Goal: Information Seeking & Learning: Learn about a topic

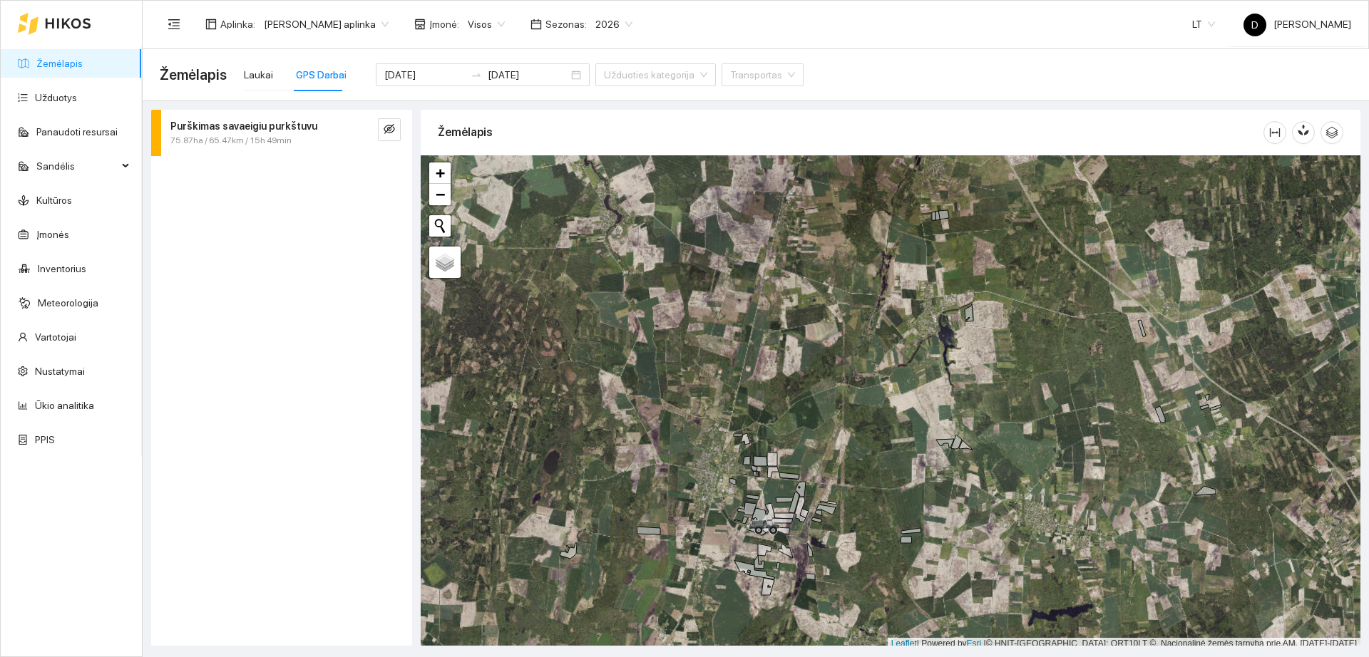
click at [46, 31] on div at bounding box center [54, 24] width 73 height 46
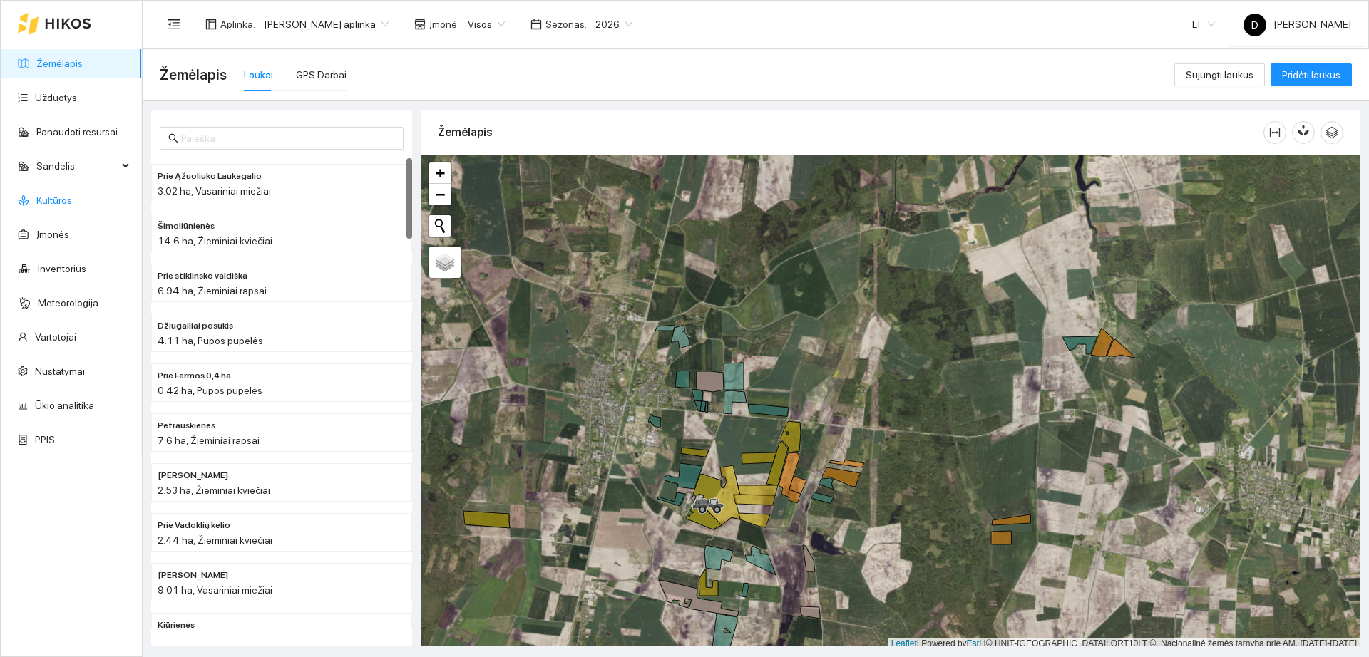
click at [72, 206] on link "Kultūros" at bounding box center [54, 200] width 36 height 11
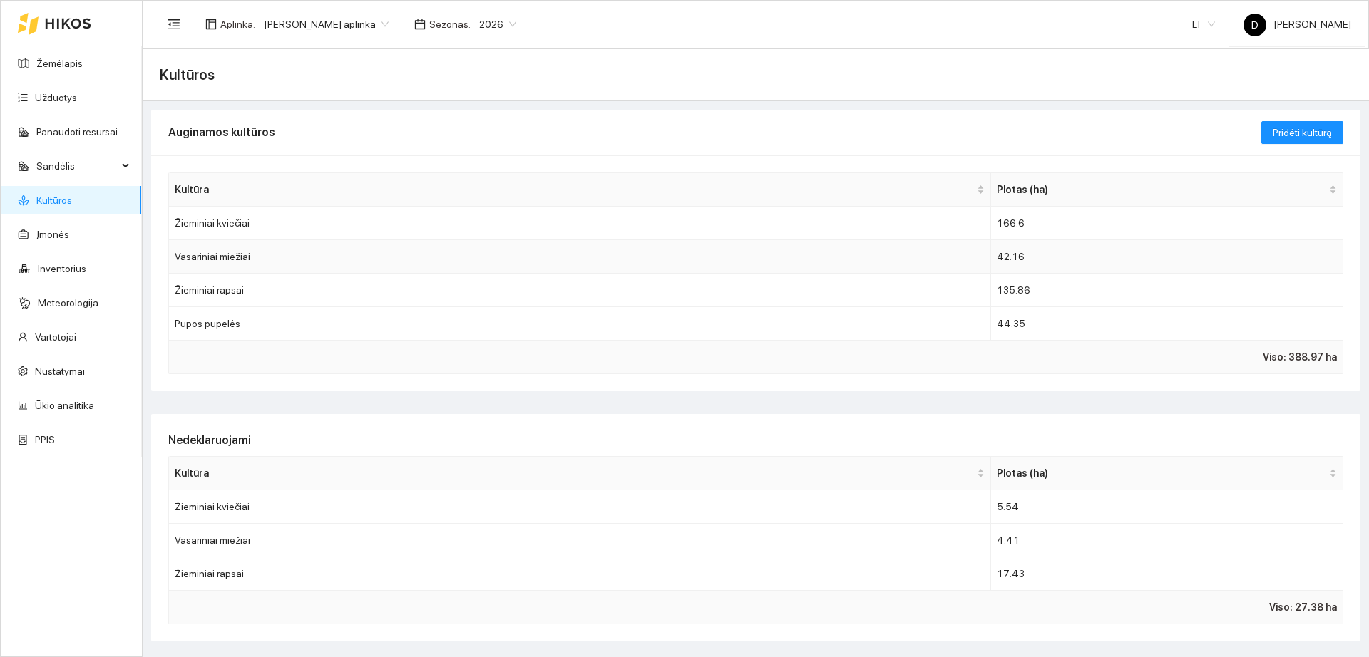
click at [290, 262] on td "Vasariniai miežiai" at bounding box center [580, 257] width 822 height 34
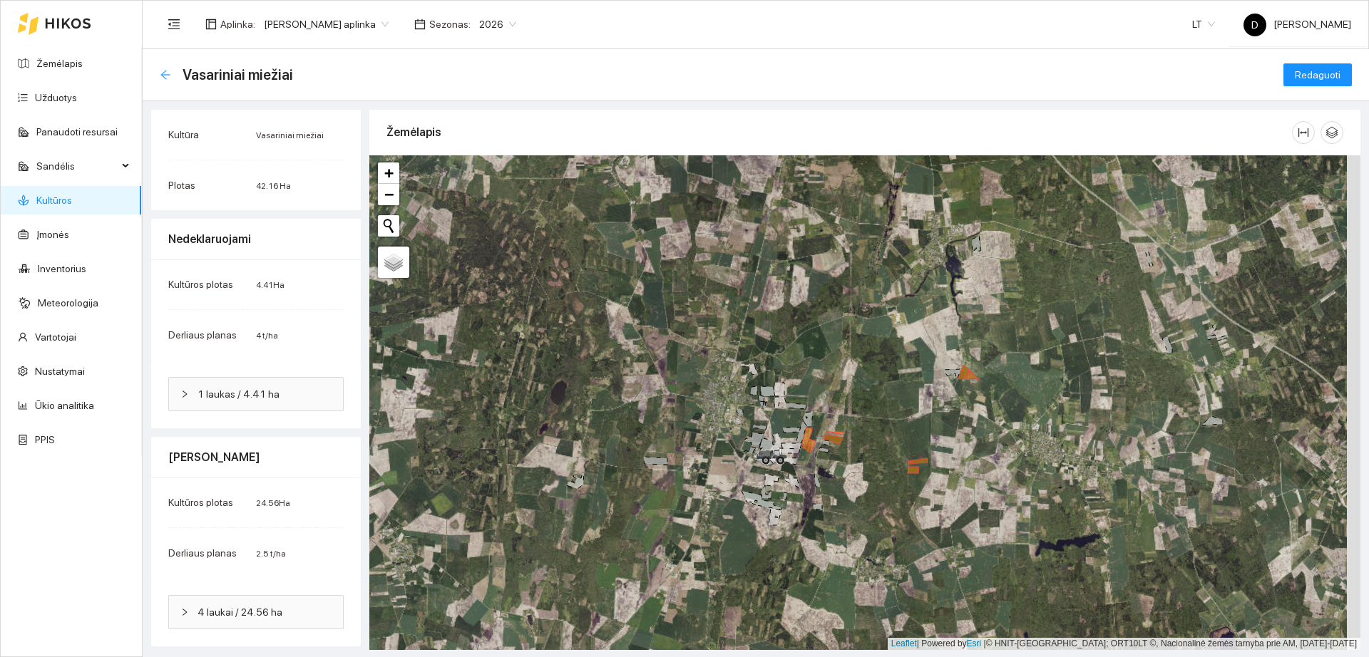
click at [168, 70] on icon "arrow-left" at bounding box center [165, 74] width 11 height 11
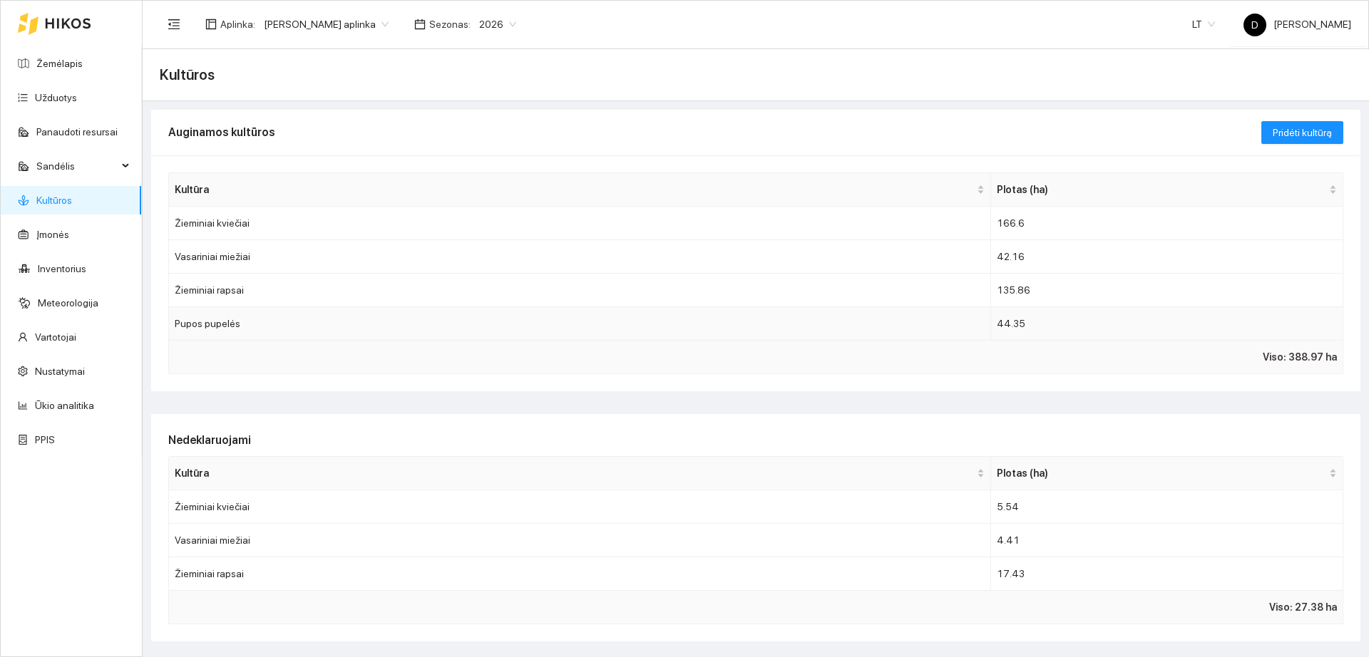
click at [360, 333] on td "Pupos pupelės" at bounding box center [580, 324] width 822 height 34
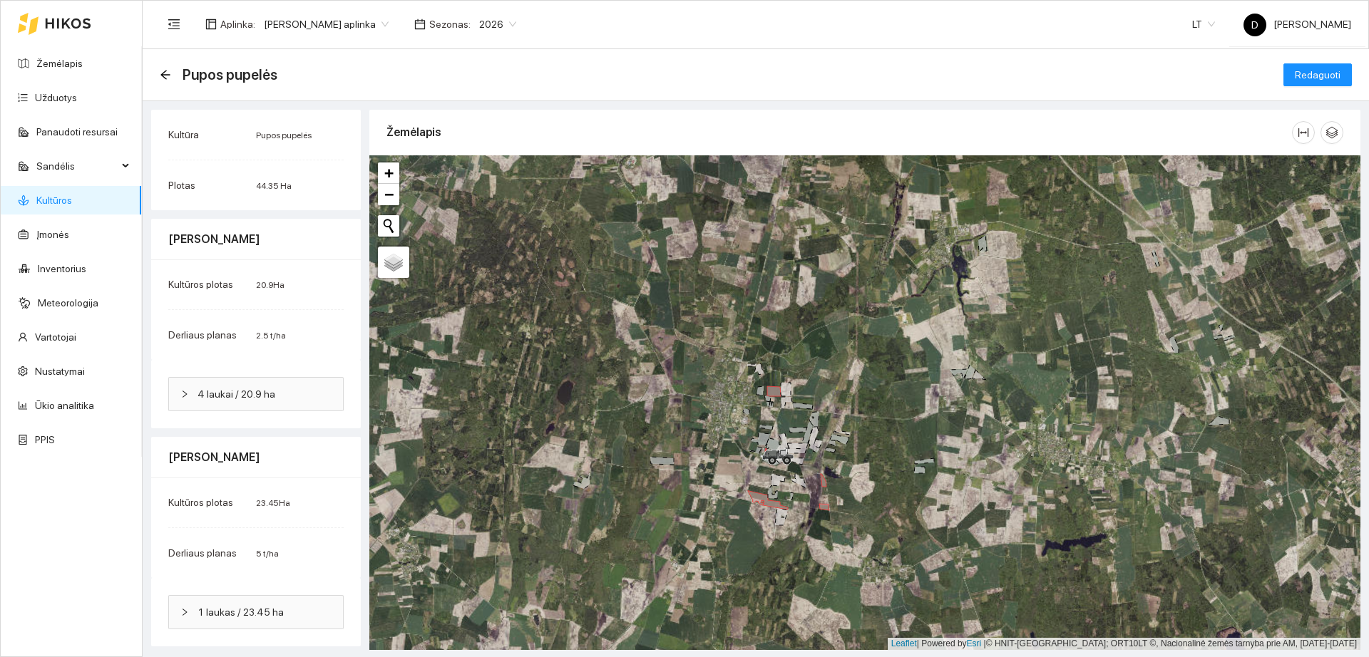
click at [160, 67] on div "Pupos pupelės" at bounding box center [223, 74] width 126 height 23
click at [167, 74] on icon "arrow-left" at bounding box center [164, 74] width 9 height 9
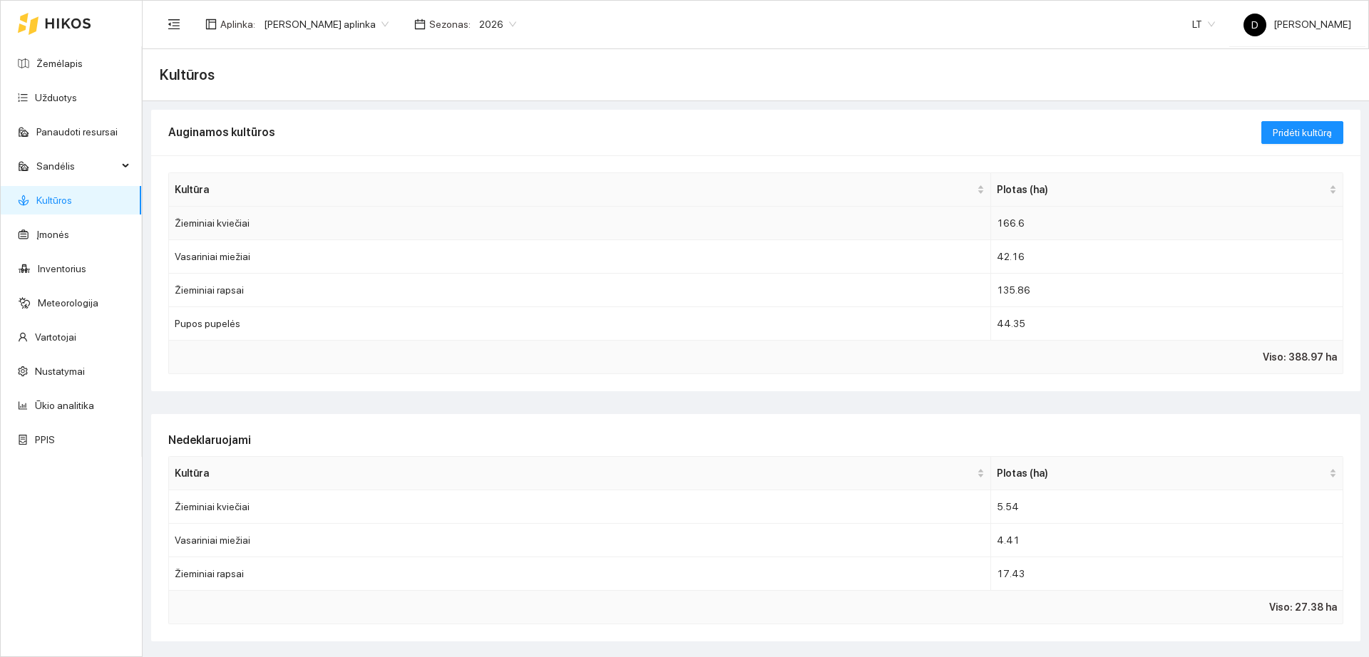
click at [257, 220] on td "Žieminiai kviečiai" at bounding box center [580, 224] width 822 height 34
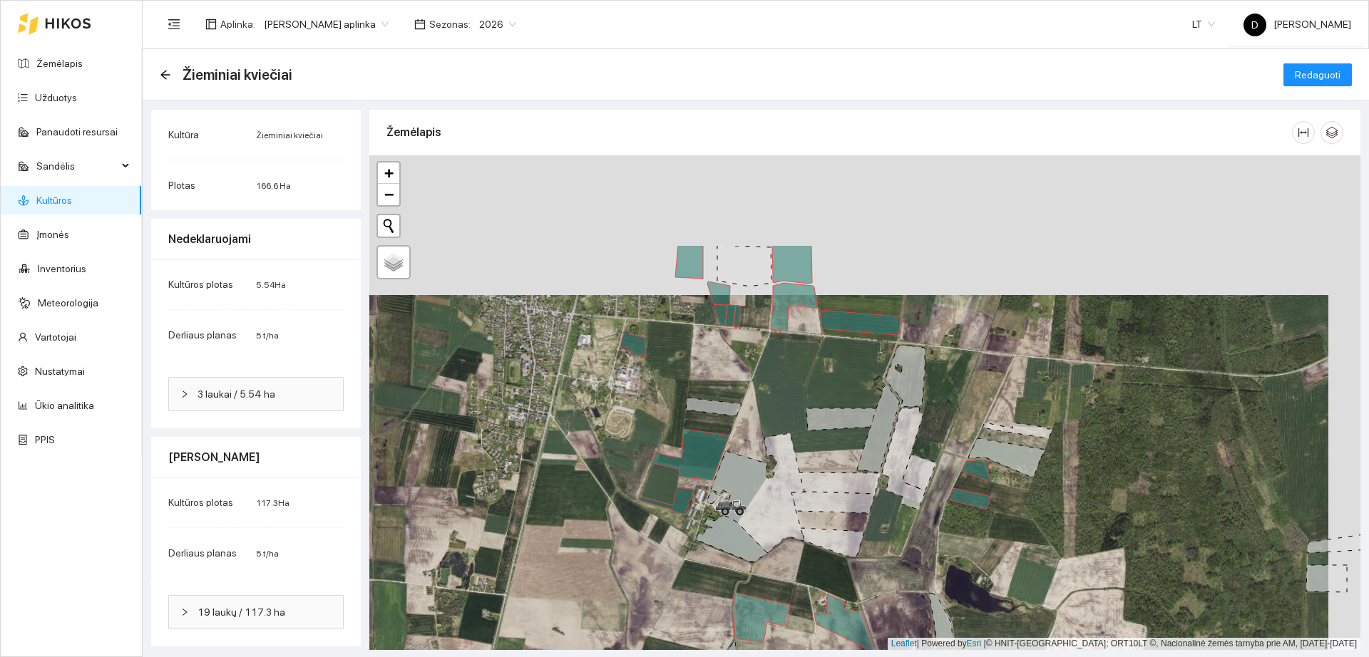
drag, startPoint x: 915, startPoint y: 341, endPoint x: 903, endPoint y: 436, distance: 95.5
click at [904, 407] on icon at bounding box center [904, 376] width 39 height 61
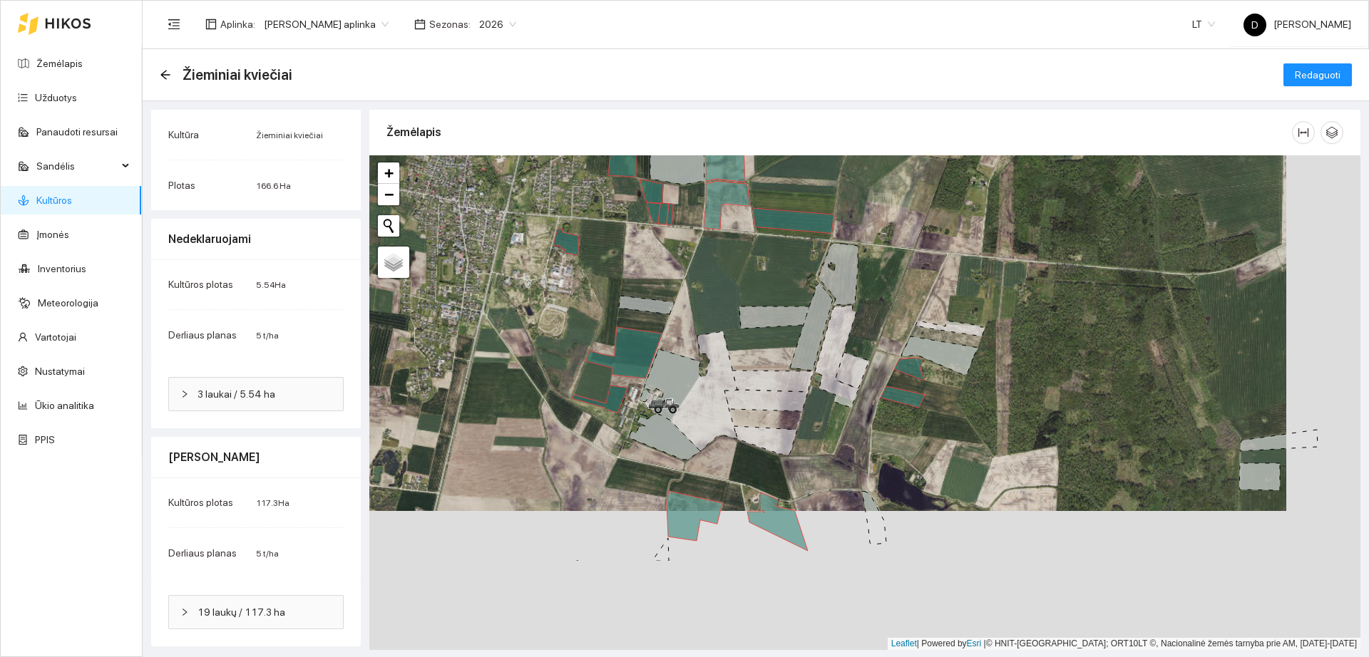
drag, startPoint x: 896, startPoint y: 436, endPoint x: 836, endPoint y: 291, distance: 156.9
click at [836, 294] on icon at bounding box center [837, 274] width 39 height 61
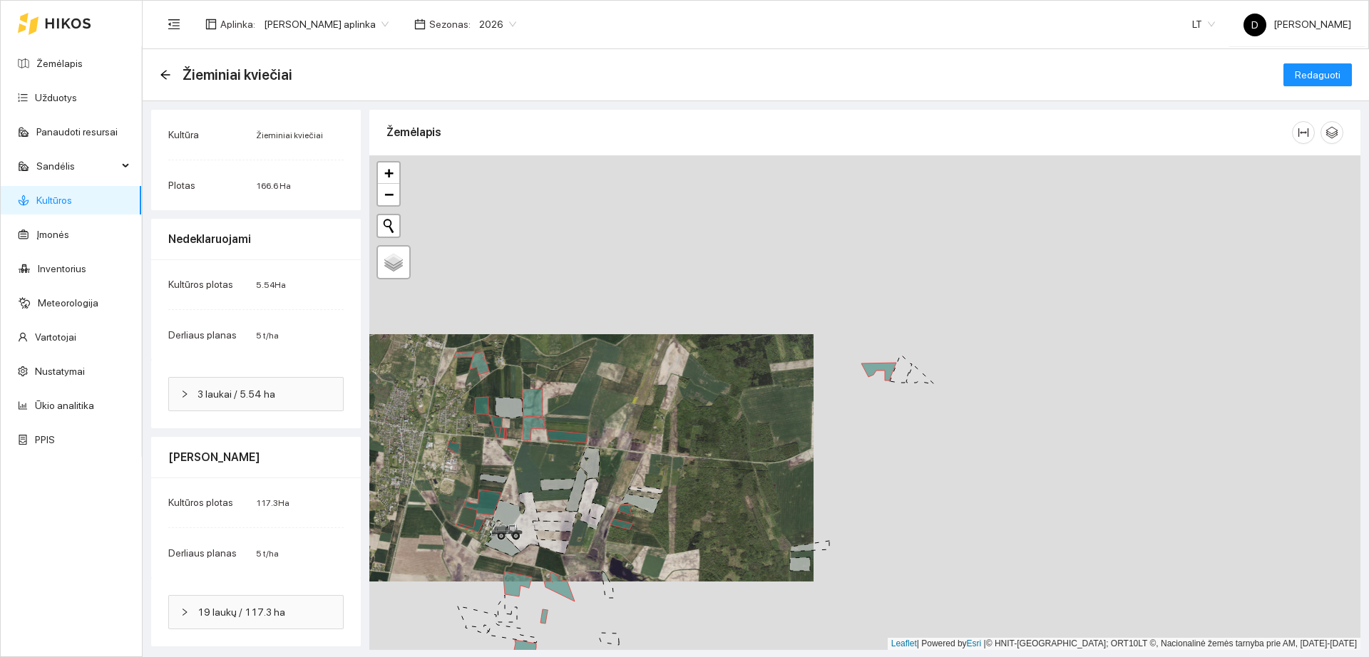
drag, startPoint x: 1061, startPoint y: 304, endPoint x: 798, endPoint y: 500, distance: 327.9
click at [798, 500] on div "+ − Nieko nerasta. Bandykite dar kartą." at bounding box center [864, 402] width 991 height 495
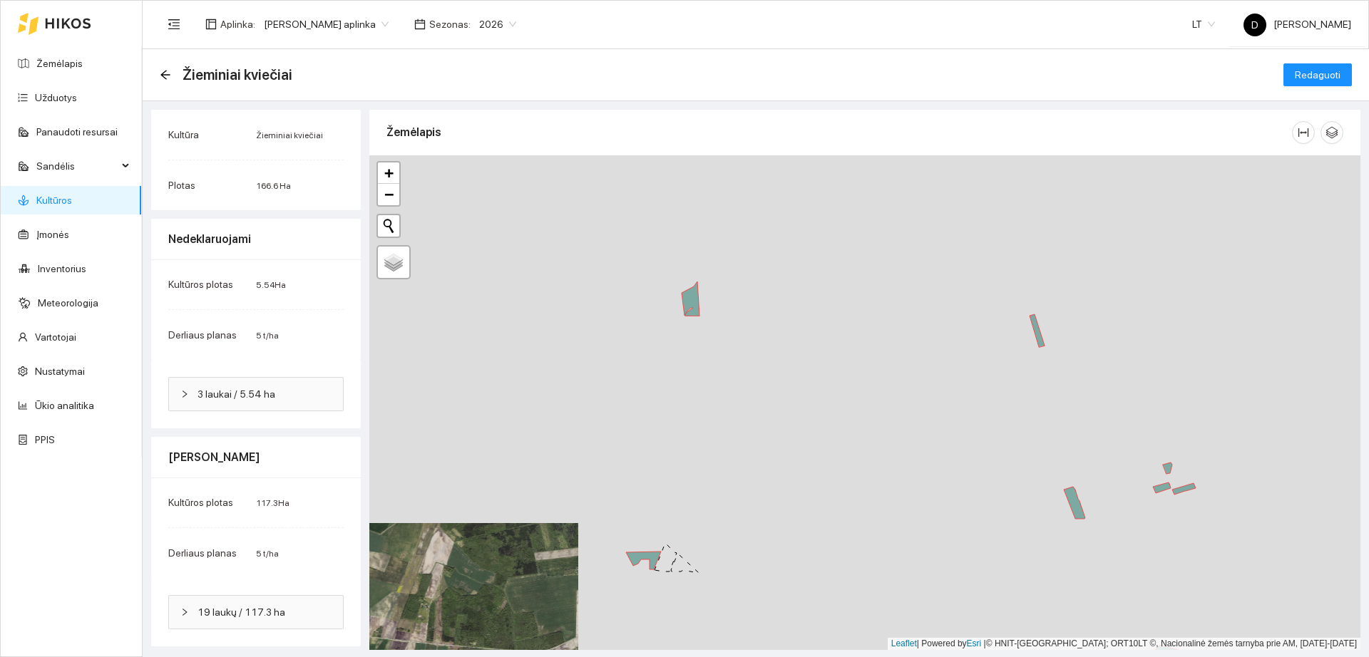
drag, startPoint x: 1016, startPoint y: 403, endPoint x: 795, endPoint y: 577, distance: 281.7
click at [795, 577] on div "+ − Nieko nerasta. Bandykite dar kartą." at bounding box center [864, 402] width 991 height 495
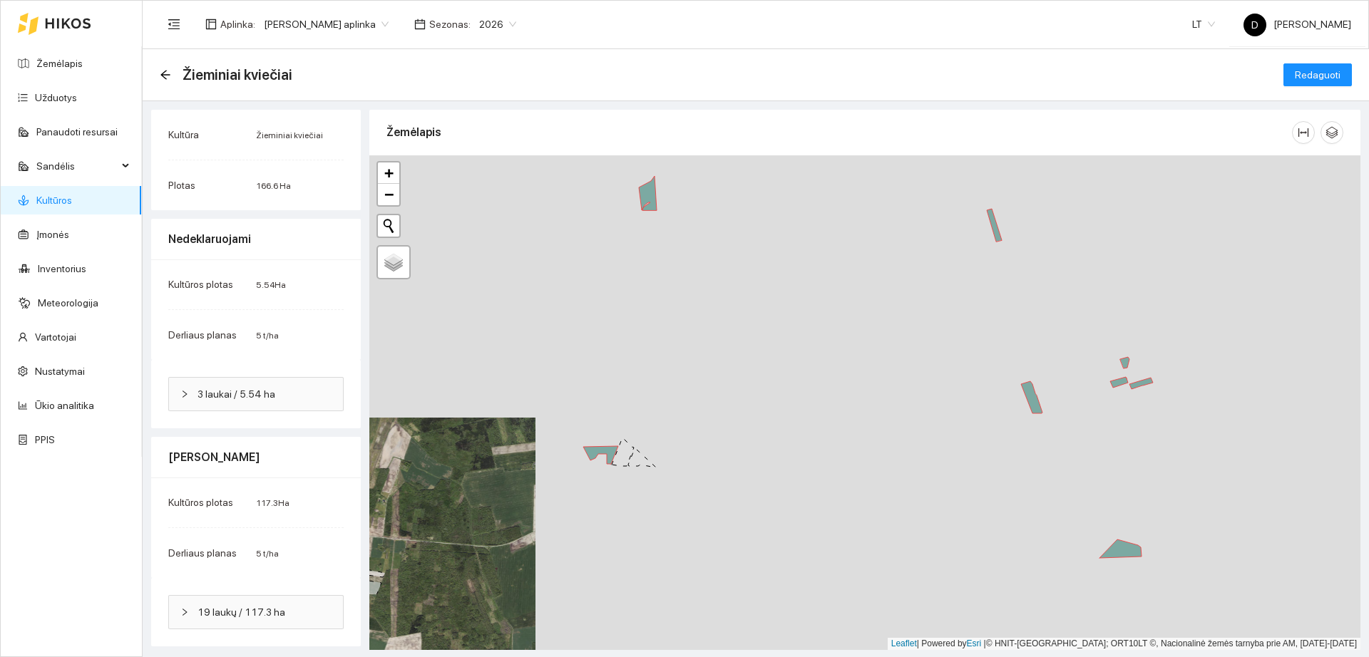
drag, startPoint x: 877, startPoint y: 534, endPoint x: 834, endPoint y: 428, distance: 113.8
click at [834, 428] on div "+ − Nieko nerasta. Bandykite dar kartą." at bounding box center [864, 402] width 991 height 495
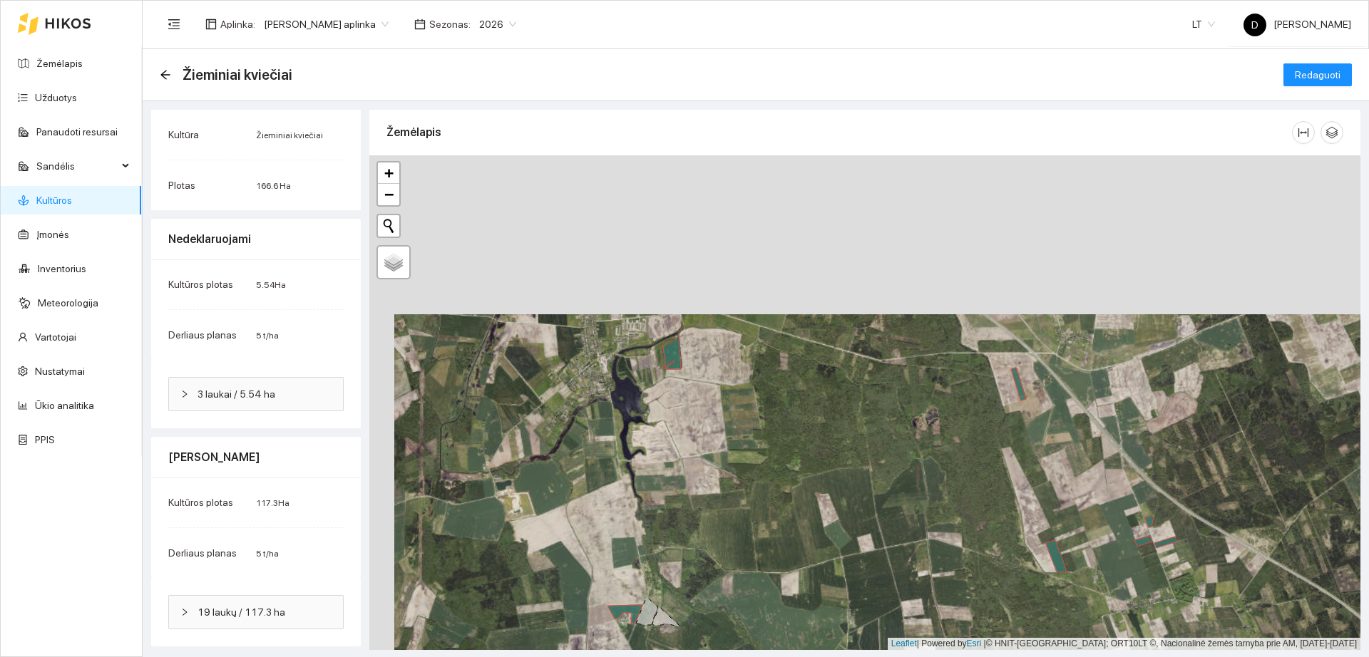
drag, startPoint x: 941, startPoint y: 310, endPoint x: 1054, endPoint y: 494, distance: 215.7
click at [1054, 494] on div "+ − Nieko nerasta. Bandykite dar kartą." at bounding box center [864, 402] width 991 height 495
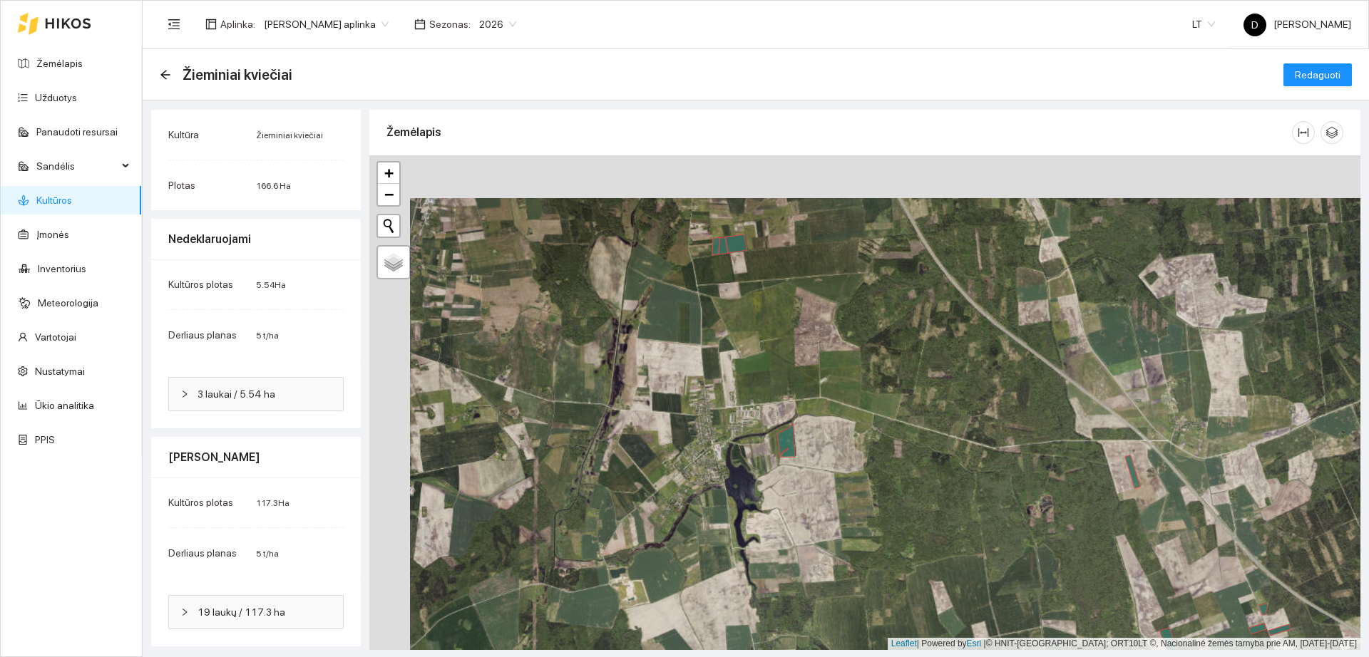
drag, startPoint x: 859, startPoint y: 324, endPoint x: 949, endPoint y: 391, distance: 112.1
click at [949, 391] on div "+ − Nieko nerasta. Bandykite dar kartą." at bounding box center [864, 402] width 991 height 495
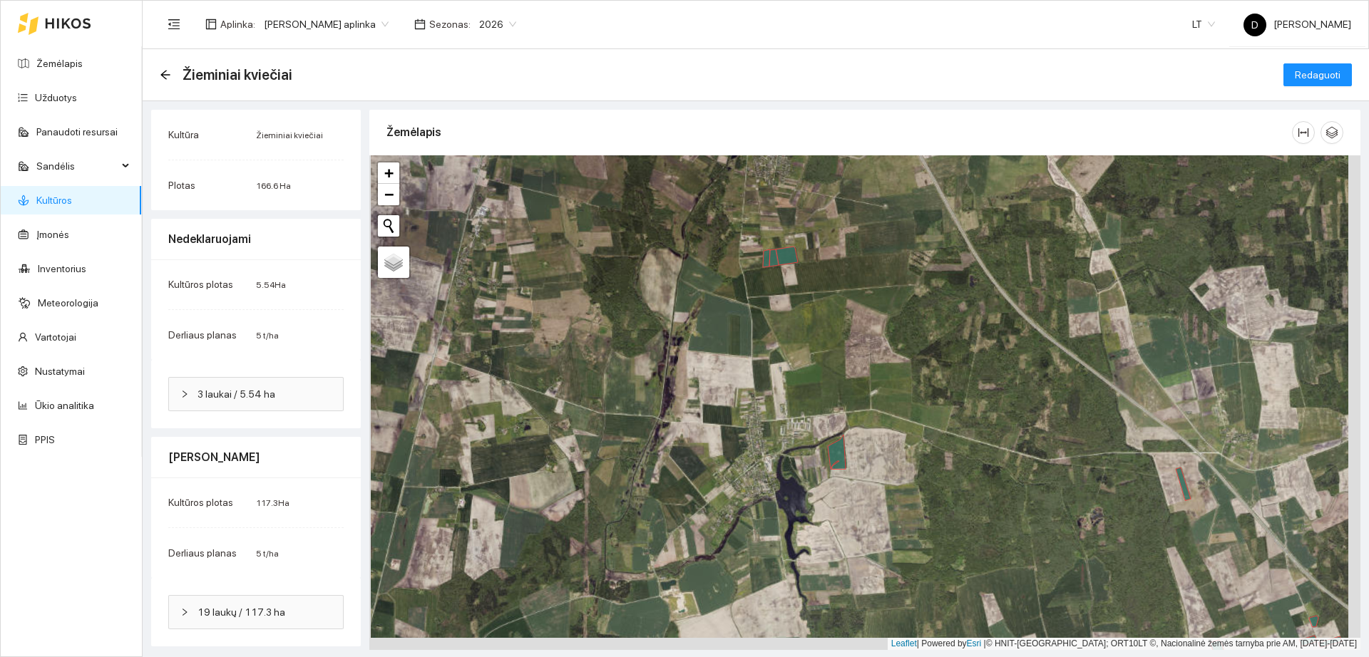
drag, startPoint x: 818, startPoint y: 513, endPoint x: 861, endPoint y: 365, distance: 153.8
click at [860, 369] on div "+ − Nieko nerasta. Bandykite dar kartą." at bounding box center [864, 402] width 991 height 495
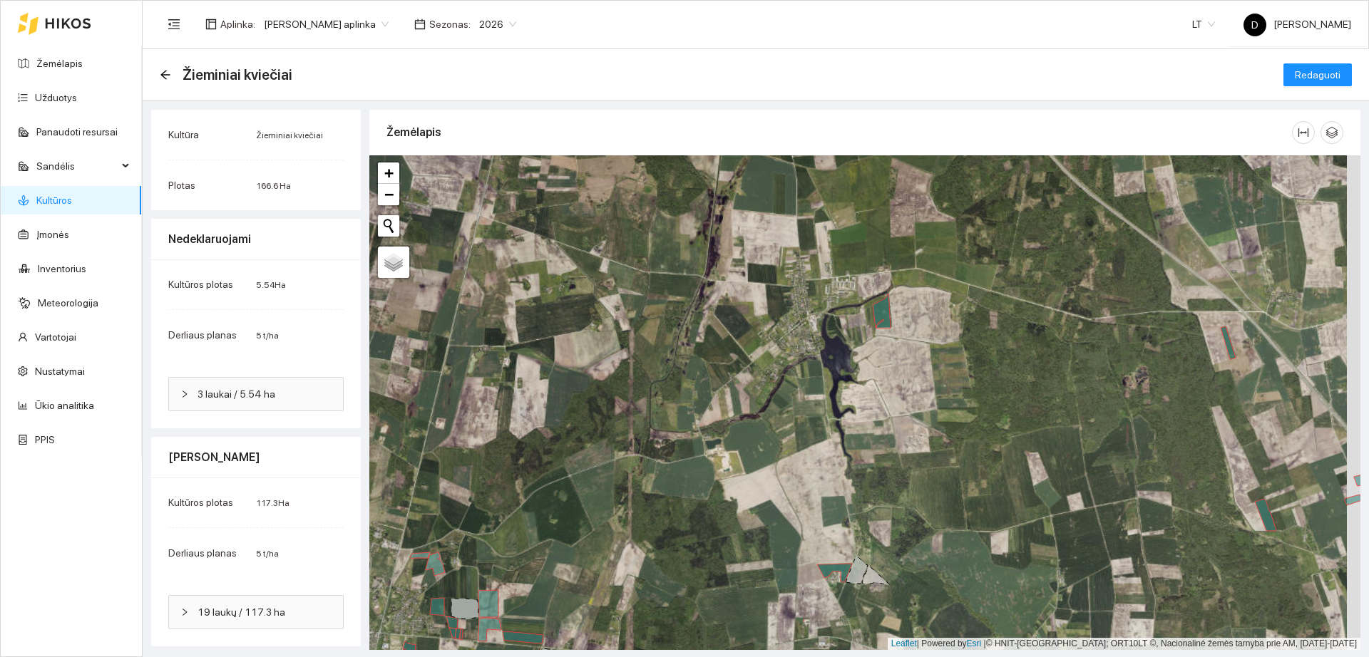
drag, startPoint x: 850, startPoint y: 550, endPoint x: 815, endPoint y: 359, distance: 193.5
click at [816, 361] on div "+ − Nieko nerasta. Bandykite dar kartą." at bounding box center [864, 402] width 991 height 495
